Goal: Information Seeking & Learning: Learn about a topic

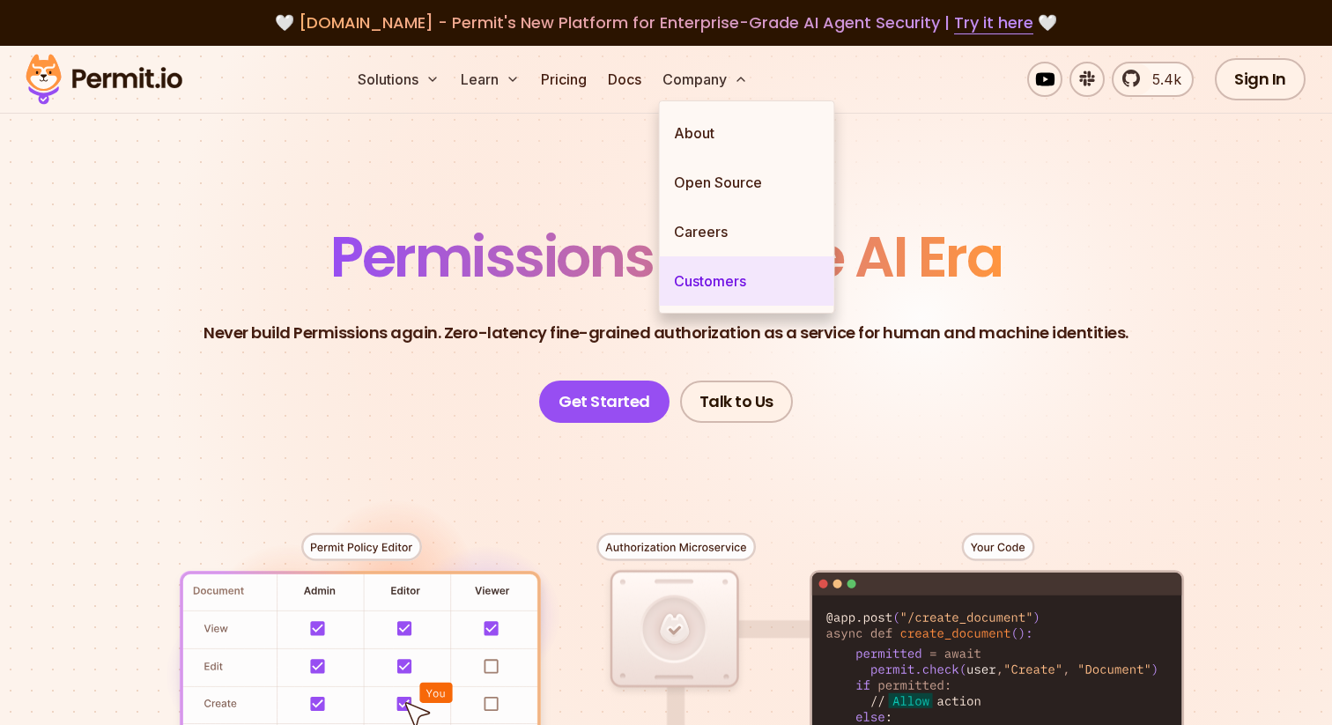
click at [718, 277] on link "Customers" at bounding box center [747, 280] width 174 height 49
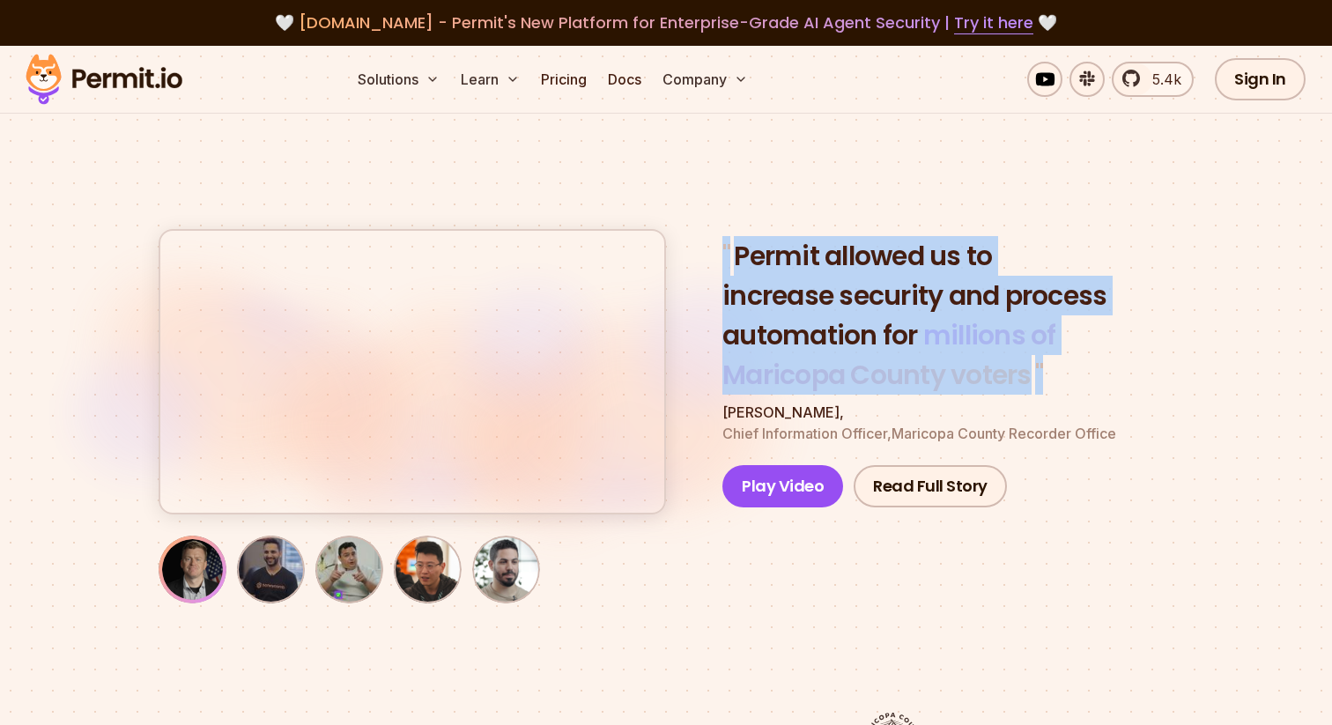
drag, startPoint x: 720, startPoint y: 256, endPoint x: 1047, endPoint y: 398, distance: 356.2
click at [1047, 398] on div "" Permit allowed us to increase security and process automation for millions of…" at bounding box center [666, 371] width 1015 height 285
click at [1047, 398] on div "" Permit allowed us to increase security and process automation for millions of…" at bounding box center [947, 340] width 451 height 208
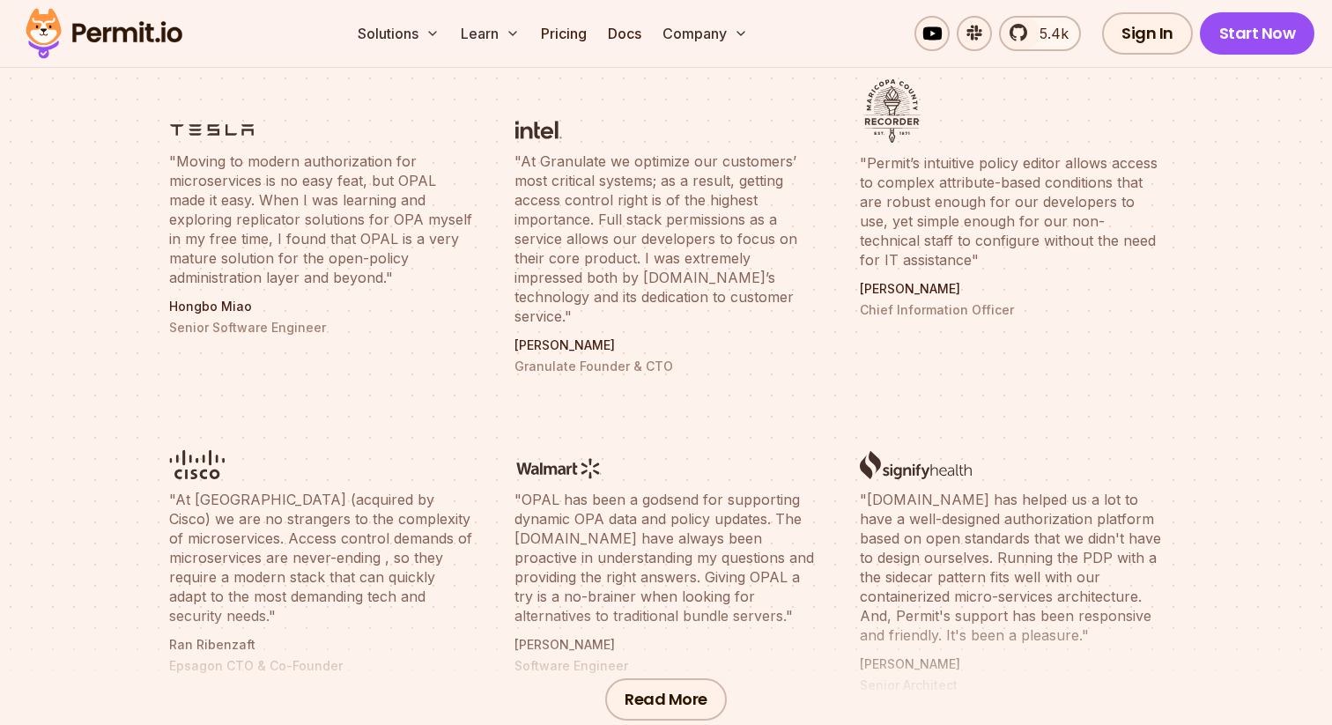
scroll to position [637, 0]
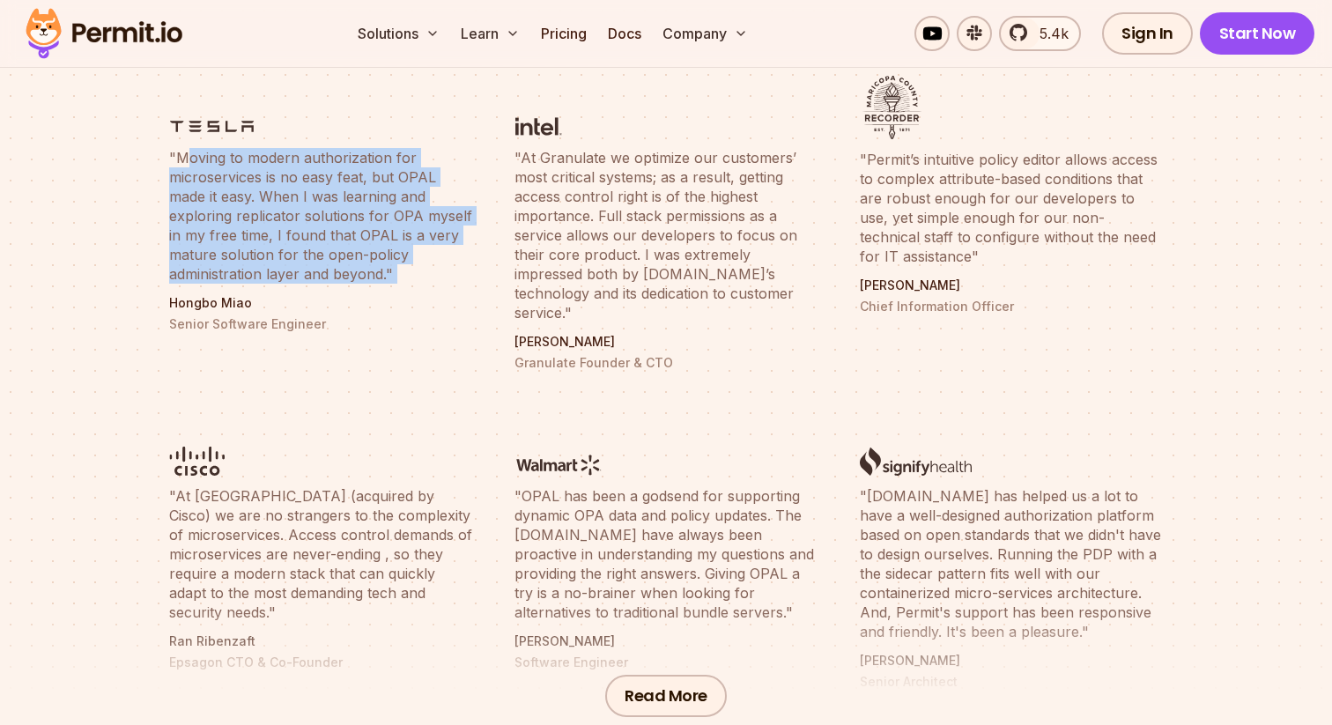
drag, startPoint x: 186, startPoint y: 162, endPoint x: 360, endPoint y: 290, distance: 216.1
click at [360, 290] on li ""Moving to modern authorization for microservices is no easy feat, but OPAL mad…" at bounding box center [321, 223] width 324 height 317
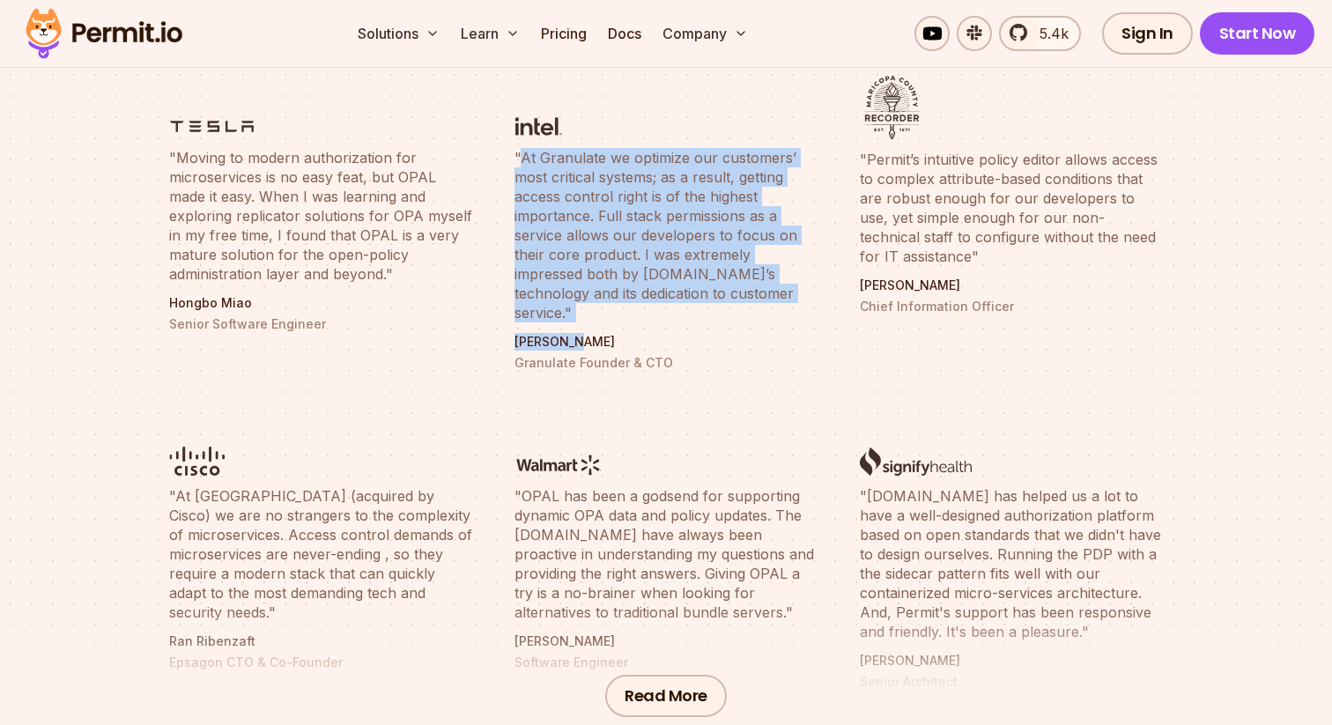
drag, startPoint x: 518, startPoint y: 160, endPoint x: 755, endPoint y: 315, distance: 283.1
click at [755, 315] on li ""At Granulate we optimize our customers’ most critical systems; as a result, ge…" at bounding box center [666, 223] width 324 height 317
click at [702, 277] on blockquote ""At Granulate we optimize our customers’ most critical systems; as a result, ge…" at bounding box center [665, 235] width 303 height 174
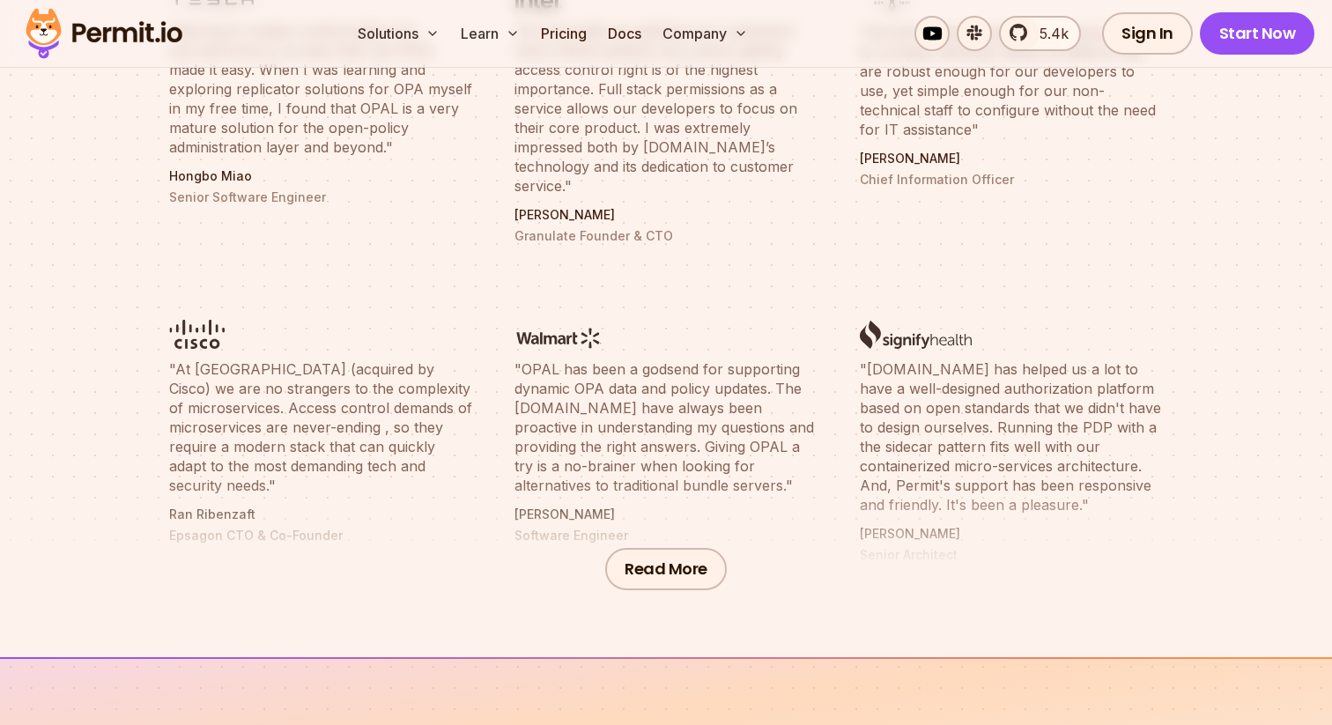
scroll to position [753, 0]
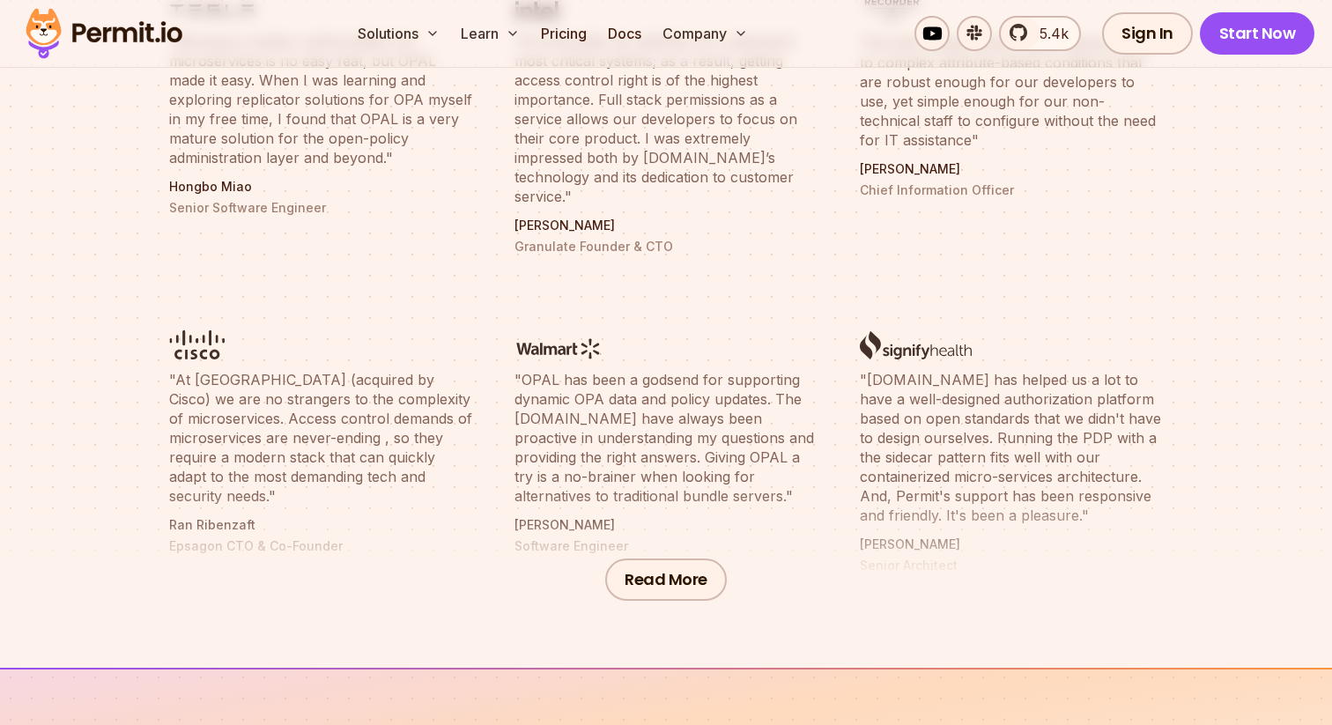
click at [181, 506] on div "Read More" at bounding box center [666, 579] width 1332 height 176
click at [172, 509] on div "Read More" at bounding box center [666, 579] width 1332 height 176
drag, startPoint x: 171, startPoint y: 509, endPoint x: 231, endPoint y: 509, distance: 59.9
click at [231, 510] on div "Read More" at bounding box center [666, 579] width 1332 height 176
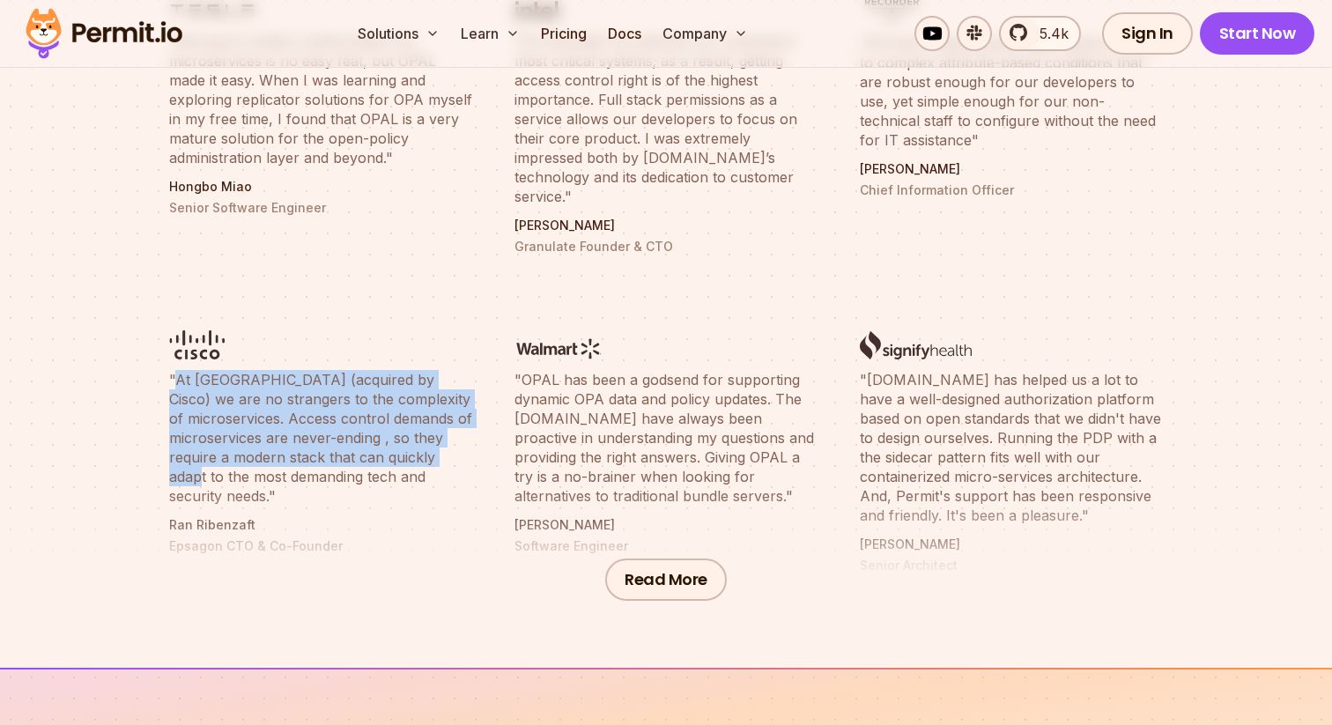
drag, startPoint x: 172, startPoint y: 356, endPoint x: 402, endPoint y: 439, distance: 244.3
click at [404, 439] on blockquote ""At [GEOGRAPHIC_DATA] (acquired by Cisco) we are no strangers to the complexity…" at bounding box center [320, 438] width 303 height 136
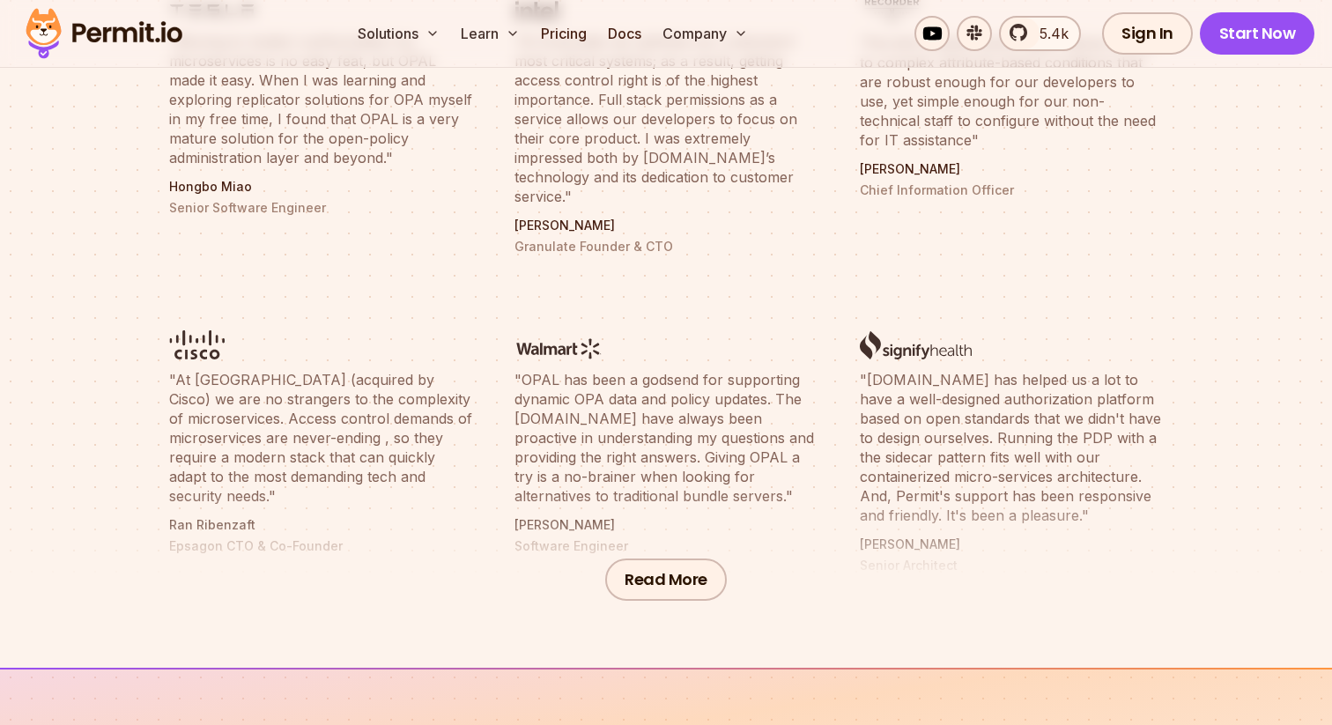
click at [511, 420] on li ""OPAL has been a godsend for supporting dynamic OPA data and policy updates. Th…" at bounding box center [666, 436] width 324 height 298
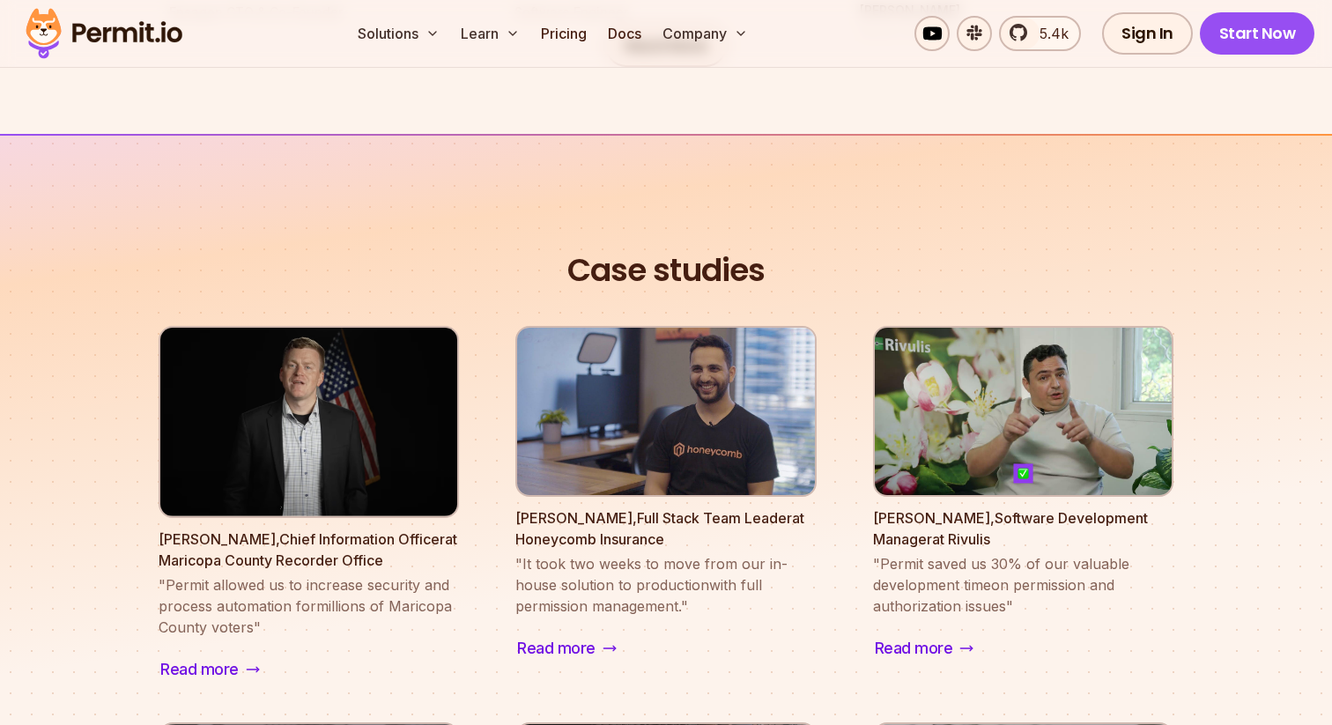
scroll to position [1019, 0]
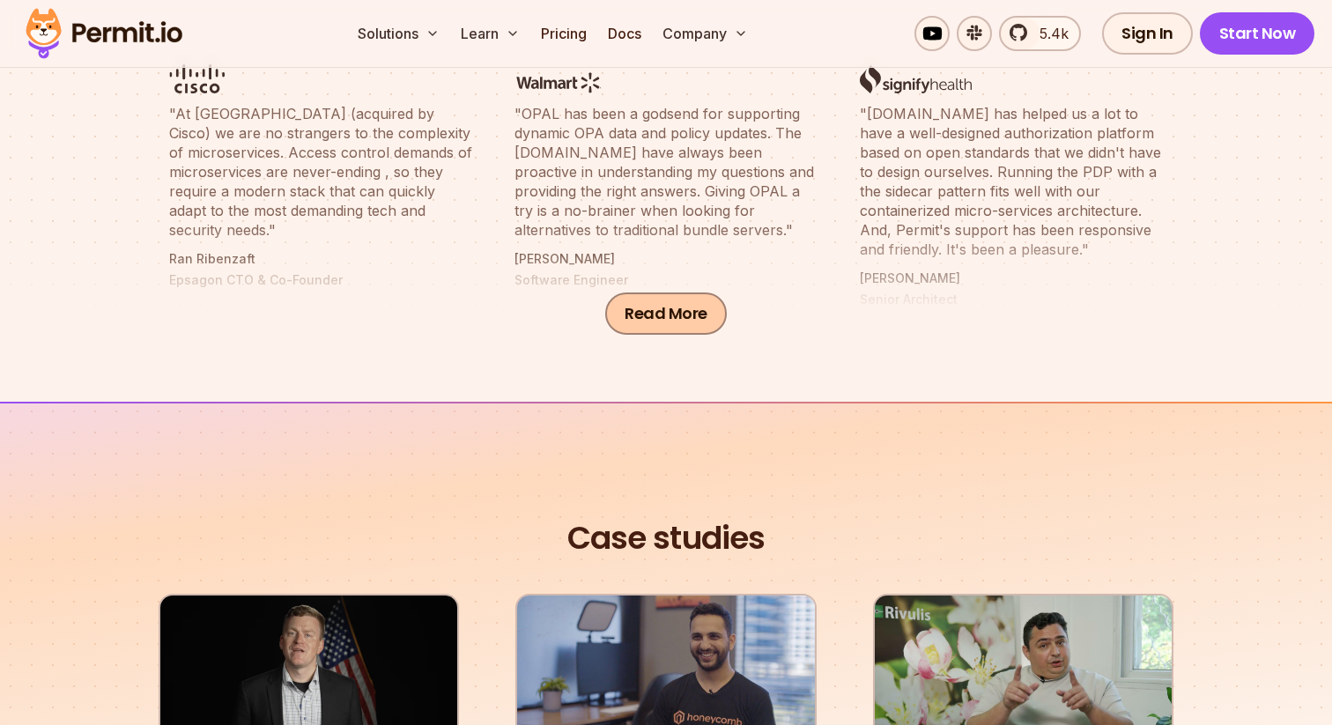
click at [661, 312] on button "Read More" at bounding box center [666, 313] width 122 height 42
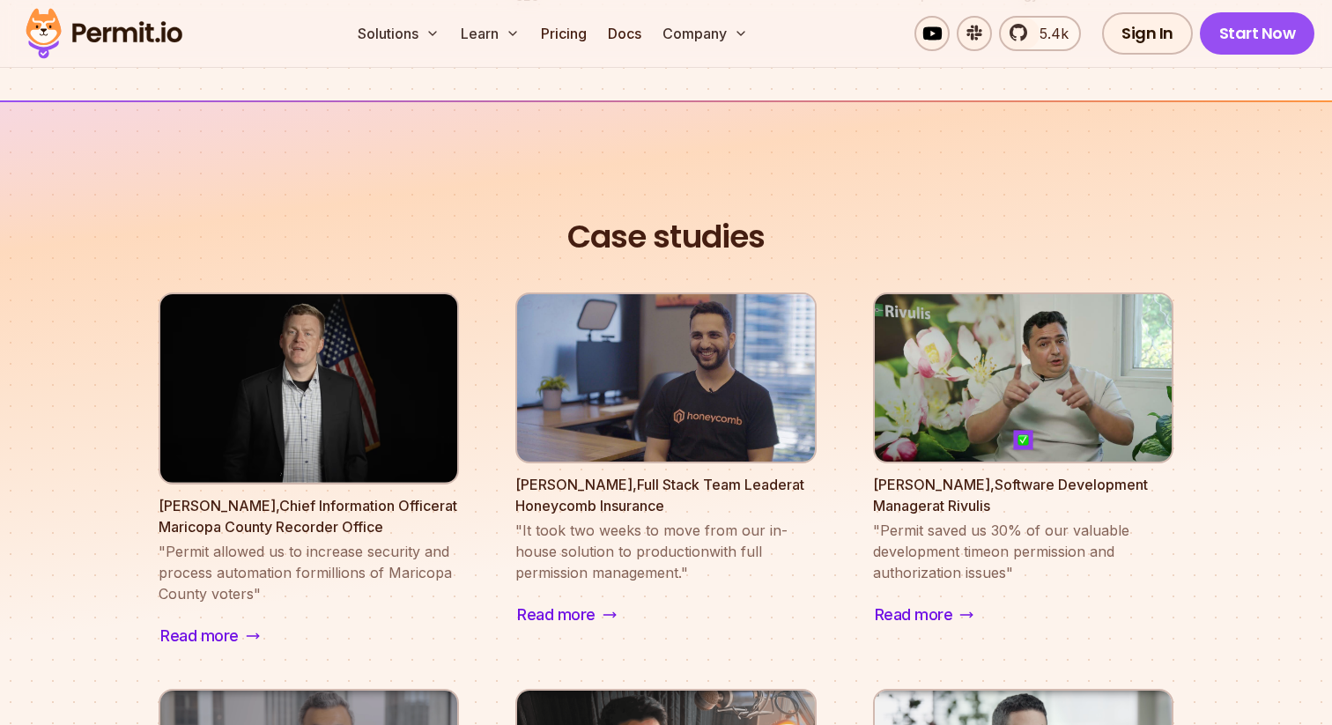
scroll to position [2020, 0]
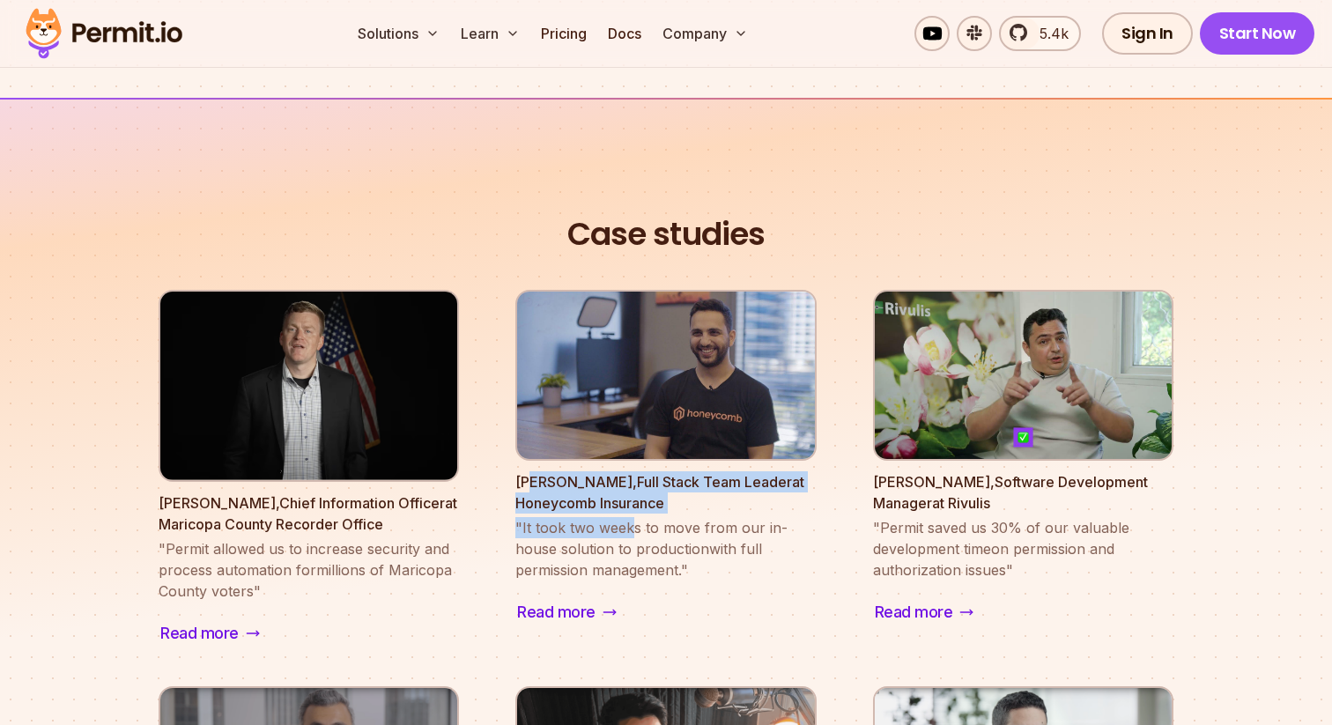
drag, startPoint x: 534, startPoint y: 454, endPoint x: 631, endPoint y: 505, distance: 109.5
click at [631, 505] on div "[PERSON_NAME] , Full Stack Team Leader at Honeycomb Insurance " It took two wee…" at bounding box center [665, 525] width 300 height 109
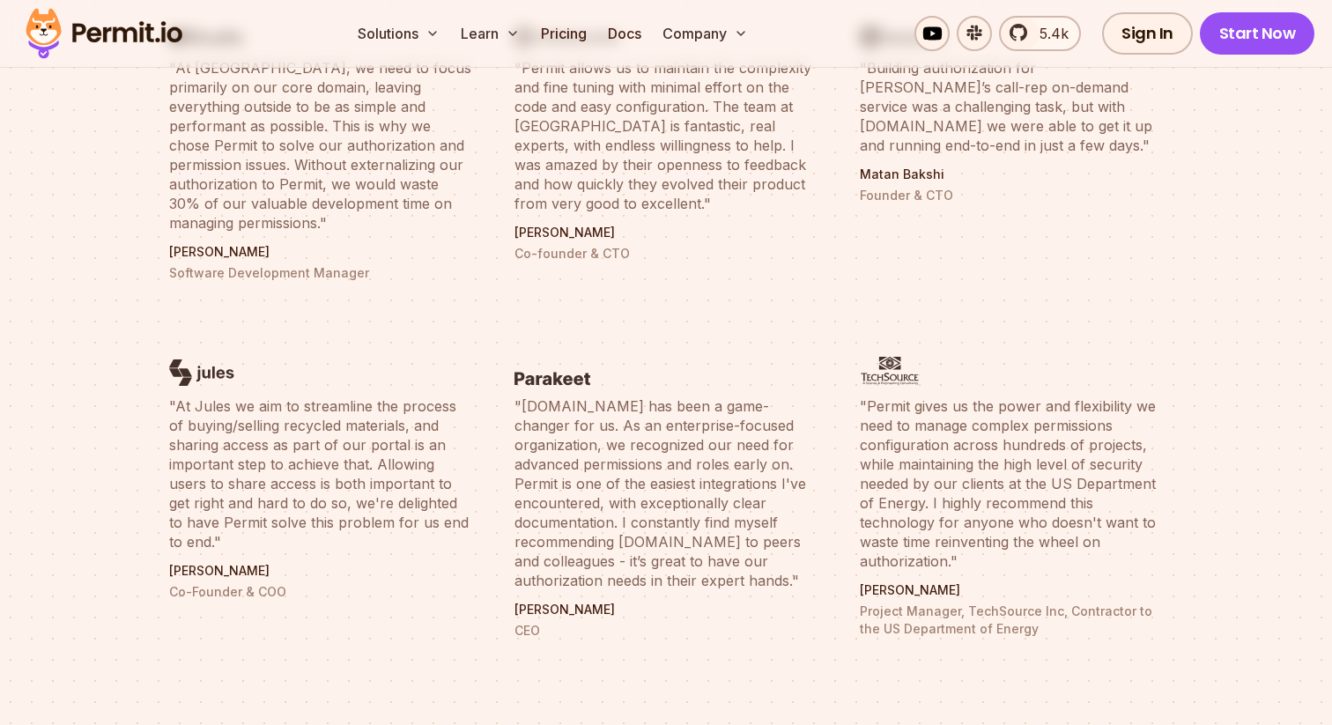
scroll to position [1383, 0]
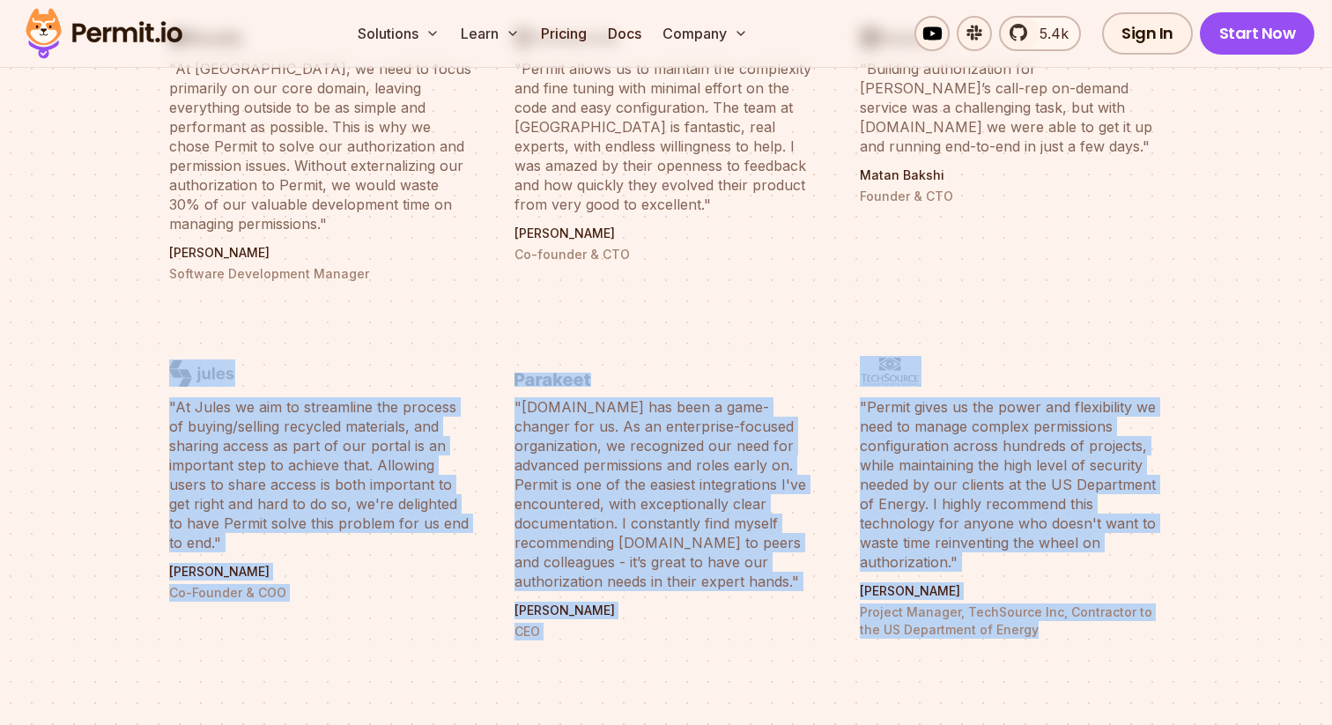
drag, startPoint x: 1049, startPoint y: 615, endPoint x: 410, endPoint y: 308, distance: 708.3
click at [410, 325] on figure at bounding box center [320, 356] width 303 height 62
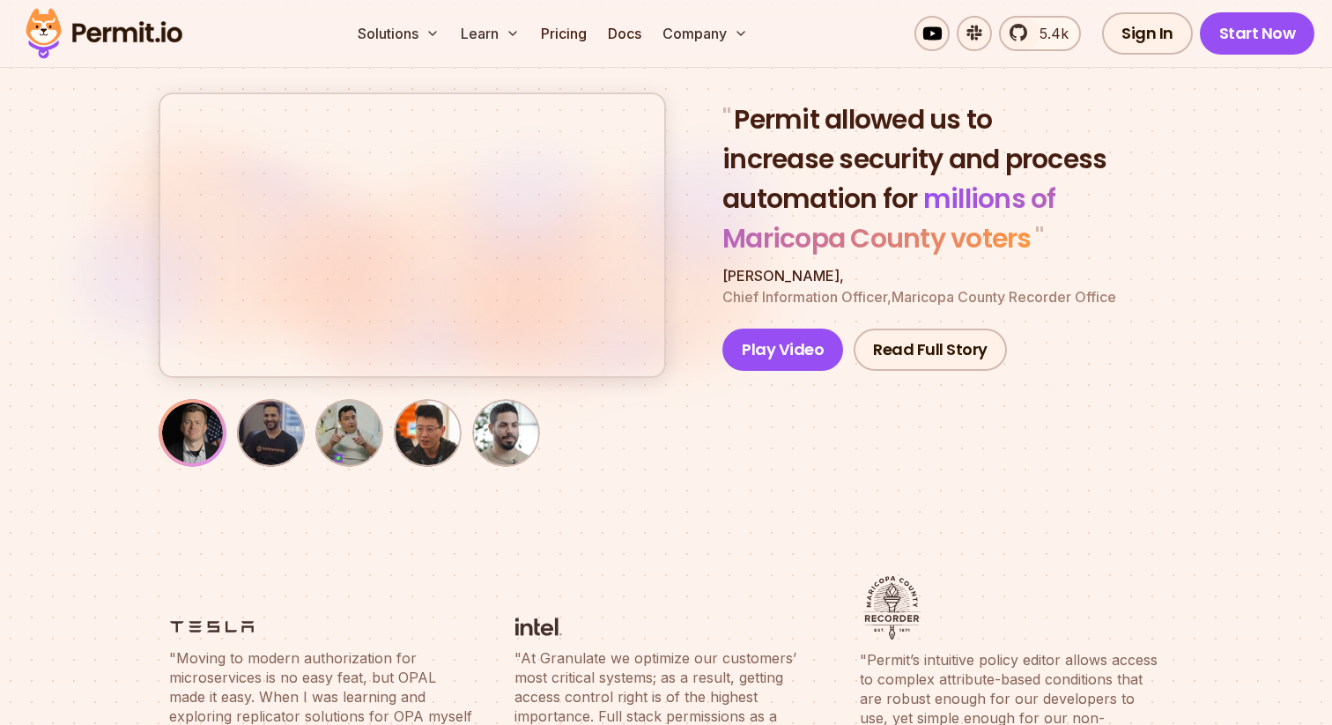
scroll to position [0, 0]
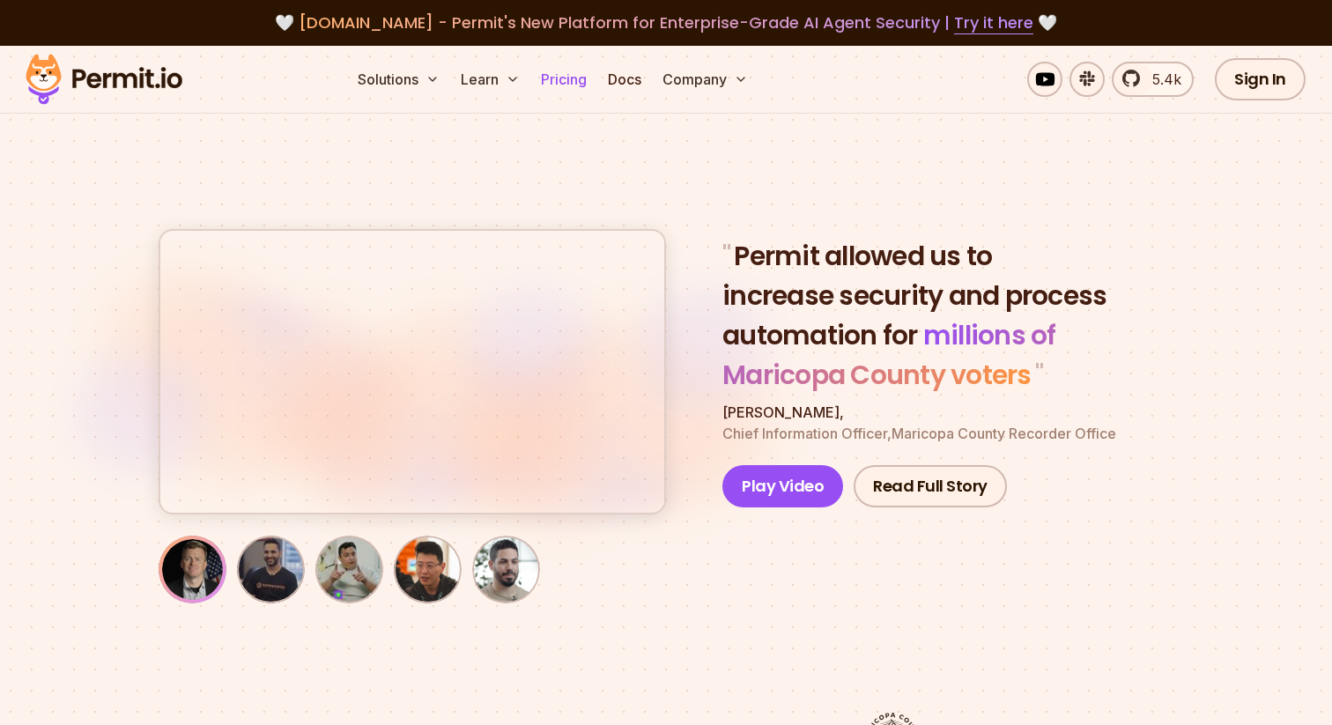
click at [564, 75] on link "Pricing" at bounding box center [564, 79] width 60 height 35
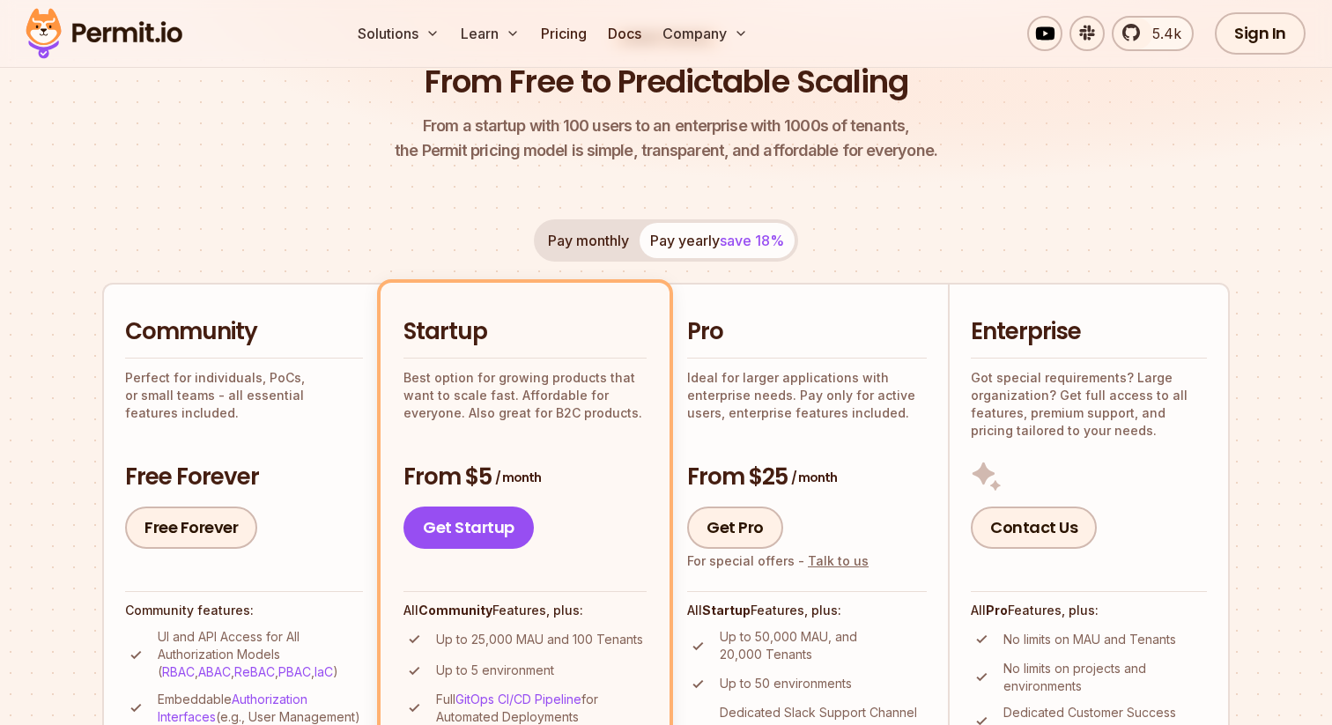
scroll to position [194, 0]
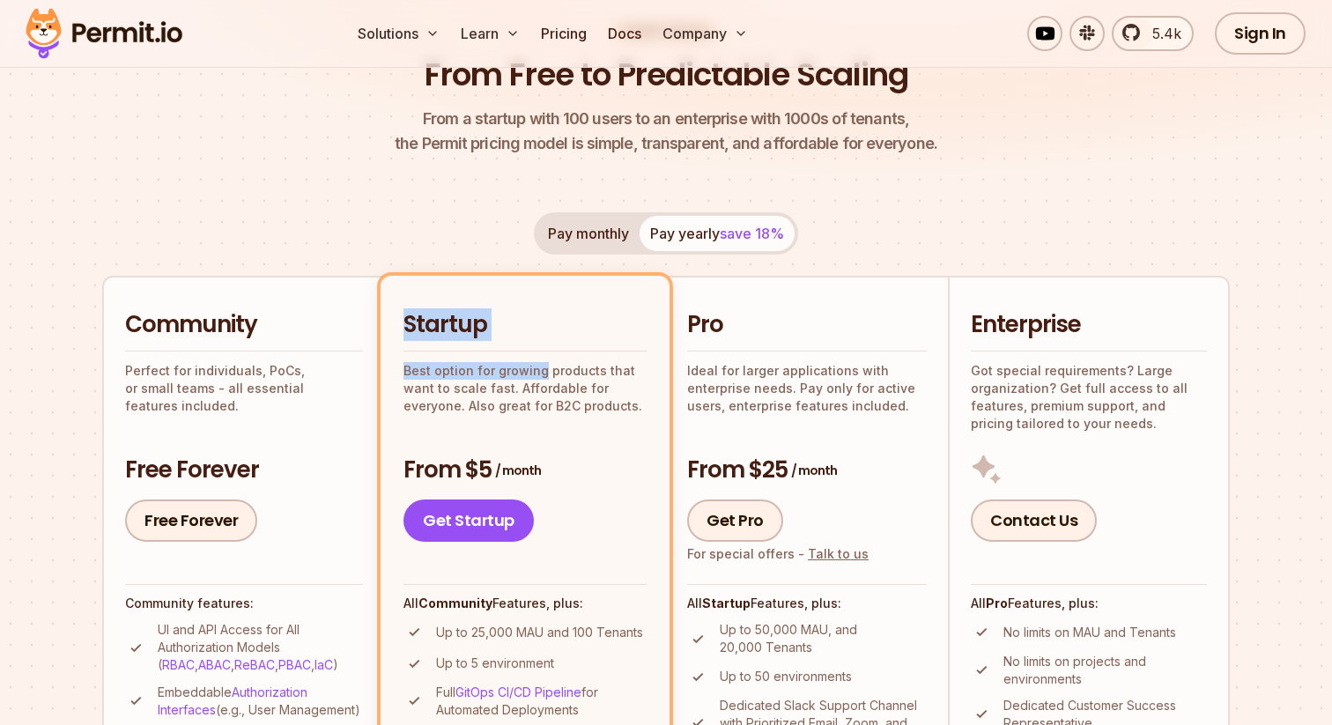
drag, startPoint x: 419, startPoint y: 345, endPoint x: 541, endPoint y: 379, distance: 126.1
click at [541, 379] on div "Startup Best option for growing products that want to scale fast. Affordable fo…" at bounding box center [524, 361] width 243 height 105
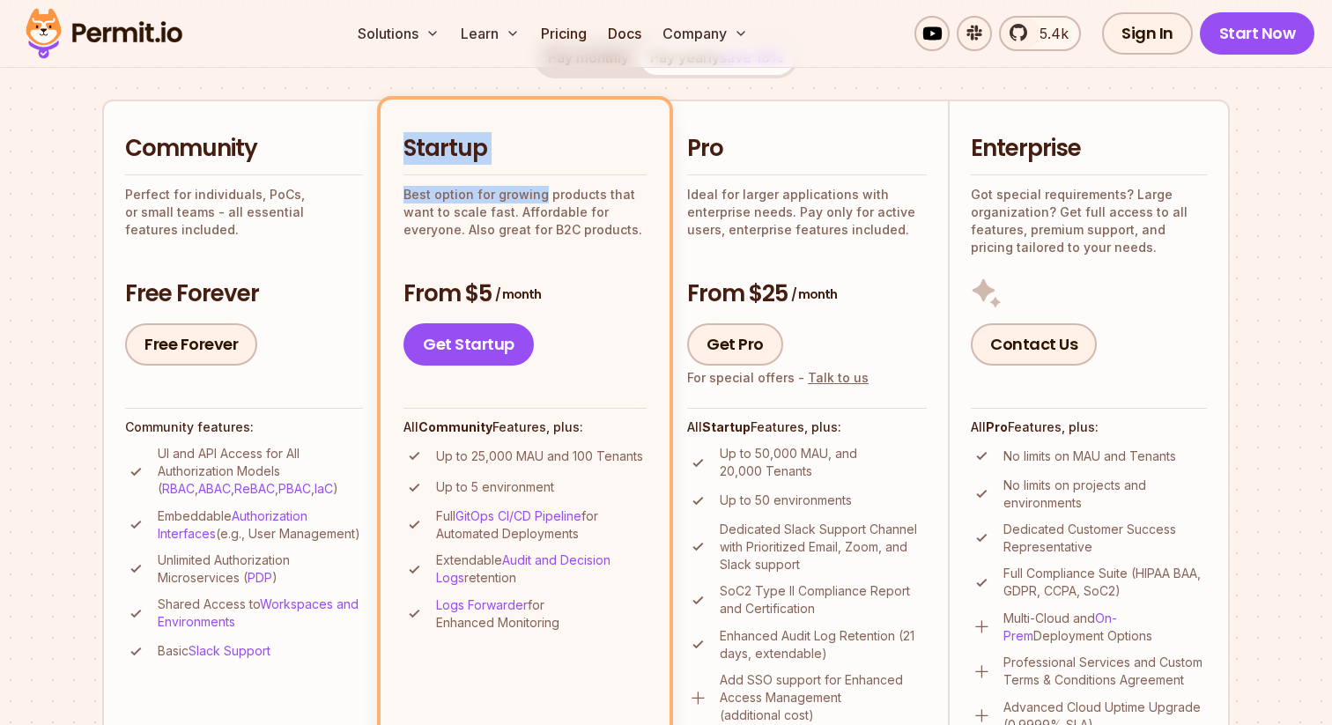
scroll to position [541, 0]
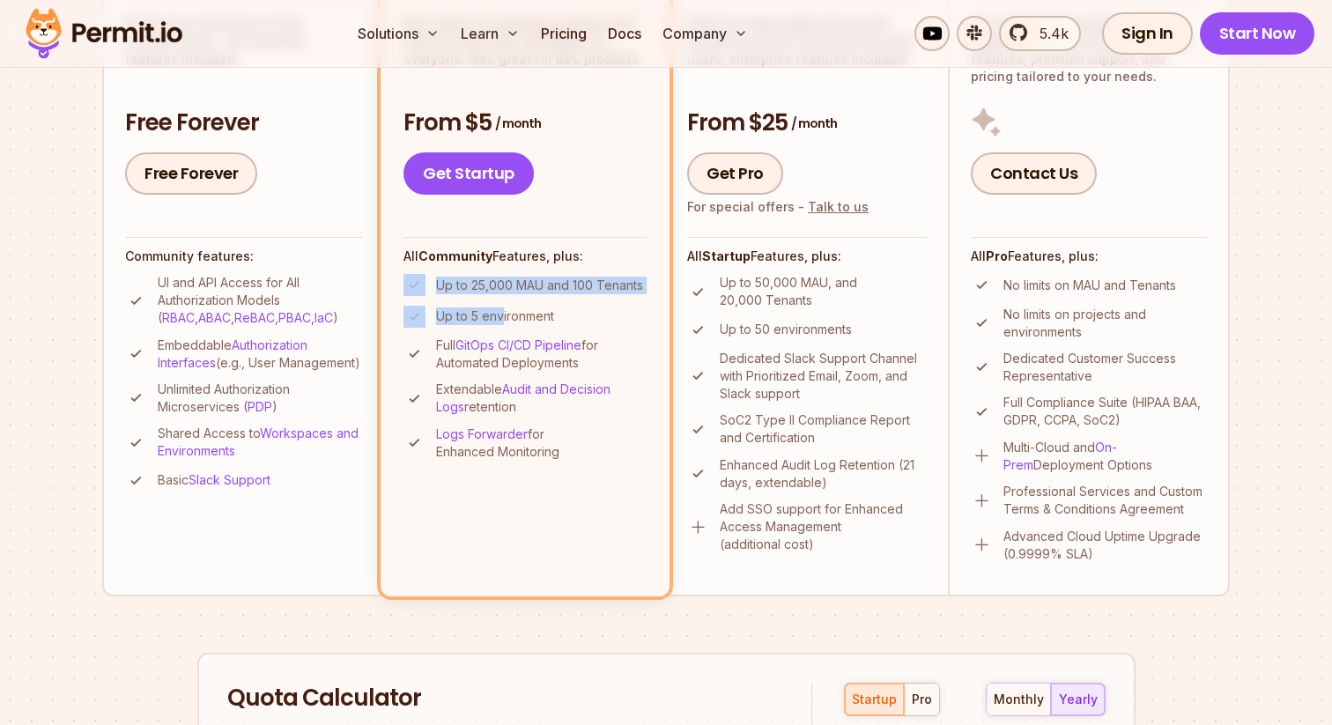
drag, startPoint x: 429, startPoint y: 294, endPoint x: 503, endPoint y: 318, distance: 77.7
click at [503, 318] on ul "Up to 25,000 MAU and 100 Tenants Up to 5 environment Full GitOps CI/CD Pipeline…" at bounding box center [524, 367] width 243 height 187
click at [503, 318] on p "Up to 5 environment" at bounding box center [495, 316] width 118 height 18
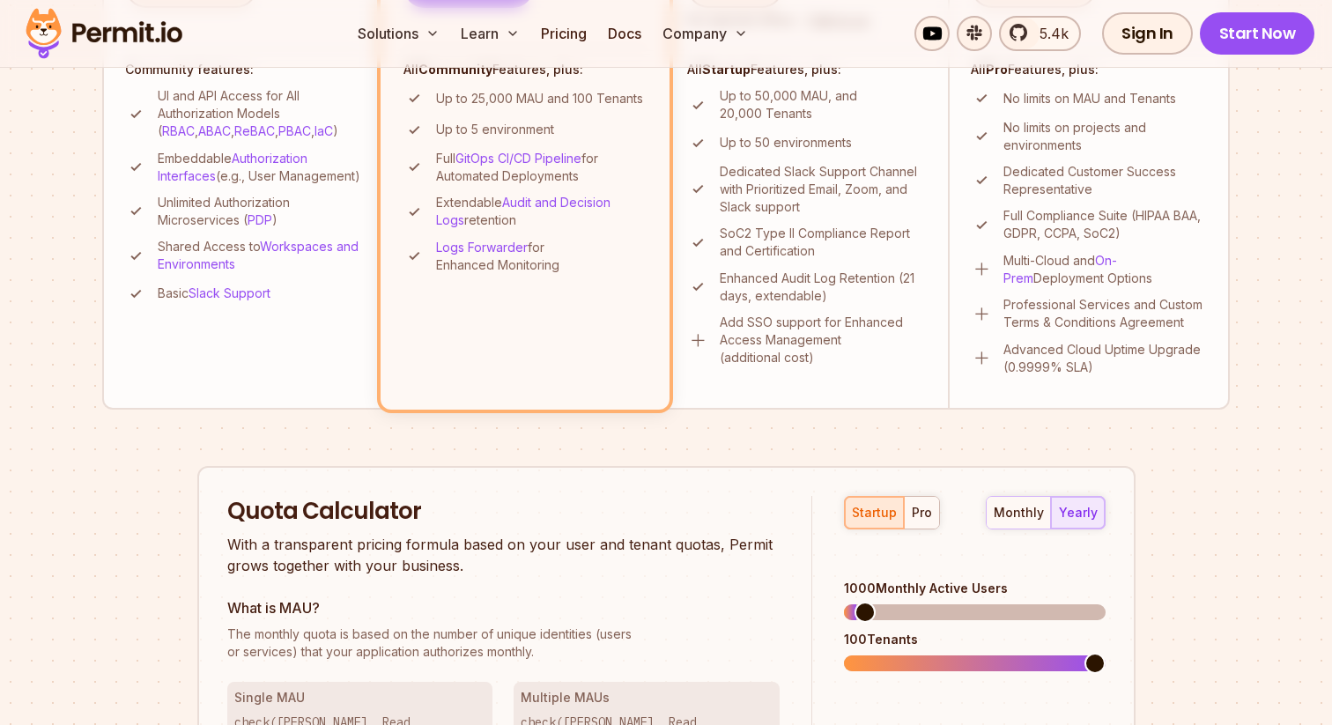
scroll to position [722, 0]
